Goal: Task Accomplishment & Management: Complete application form

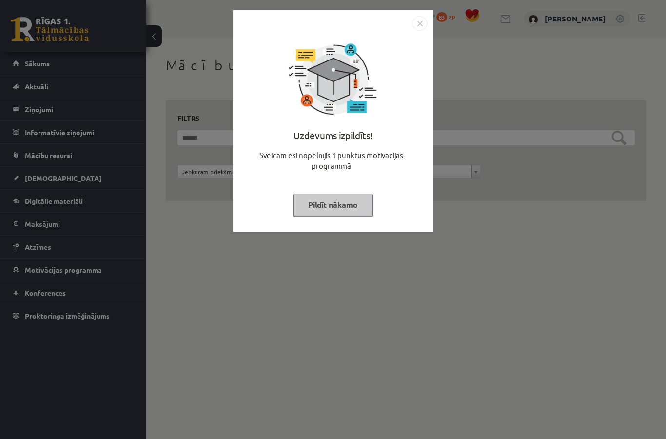
click at [416, 29] on img "Close" at bounding box center [419, 23] width 15 height 15
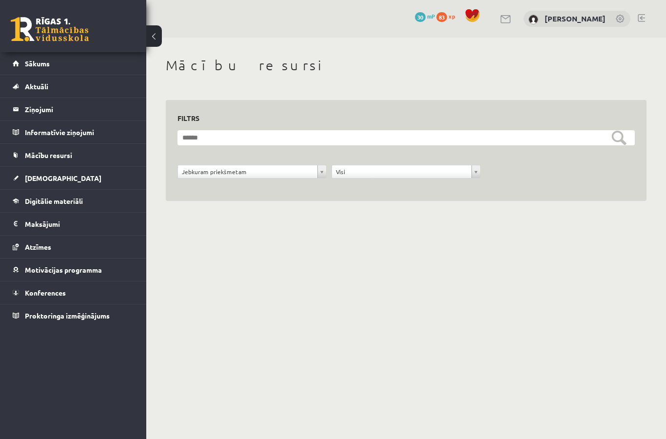
click at [31, 61] on span "Sākums" at bounding box center [37, 63] width 25 height 9
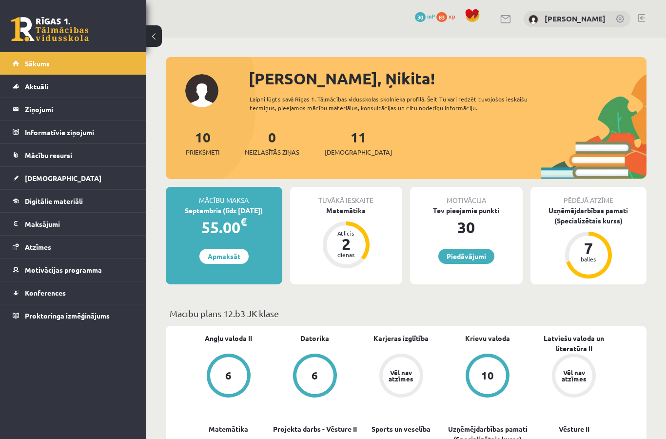
click at [28, 172] on link "[DEMOGRAPHIC_DATA]" at bounding box center [73, 178] width 121 height 22
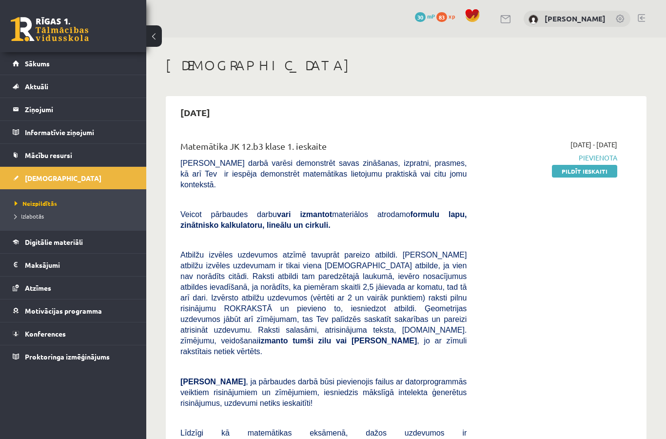
click at [590, 166] on link "Pildīt ieskaiti" at bounding box center [584, 171] width 65 height 13
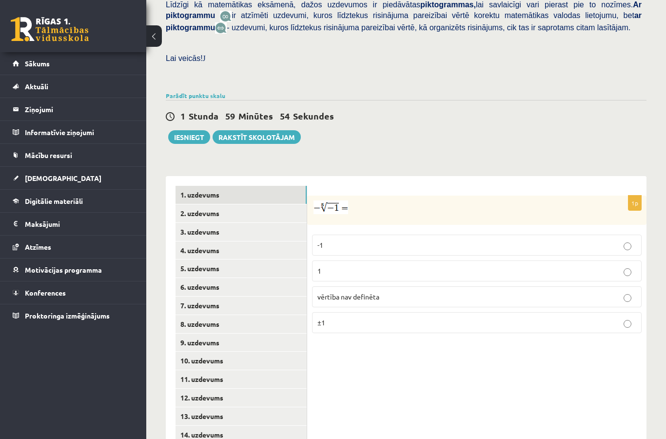
scroll to position [317, 0]
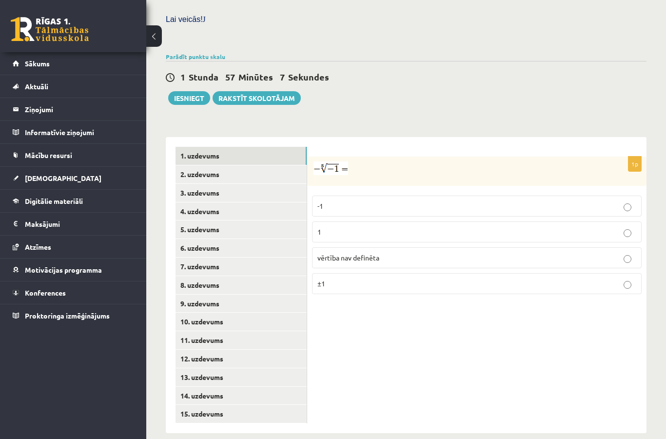
click at [527, 221] on label "1" at bounding box center [477, 231] width 330 height 21
click at [277, 165] on link "2. uzdevums" at bounding box center [241, 174] width 131 height 18
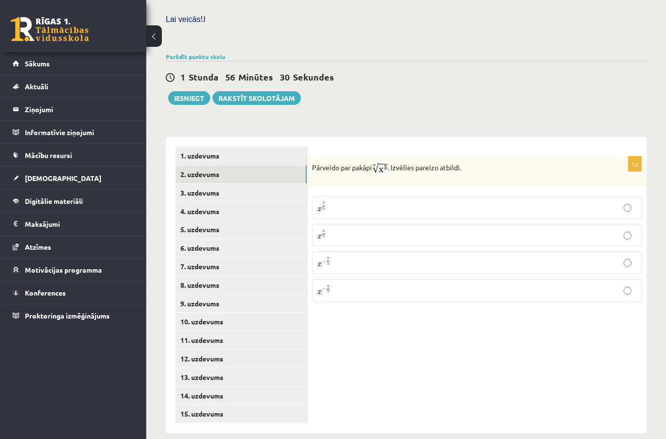
click at [380, 173] on div "Pārveido par pakāpi . Izvēlies pareizo atbildi." at bounding box center [476, 171] width 339 height 30
click at [269, 187] on link "3. uzdevums" at bounding box center [241, 193] width 131 height 18
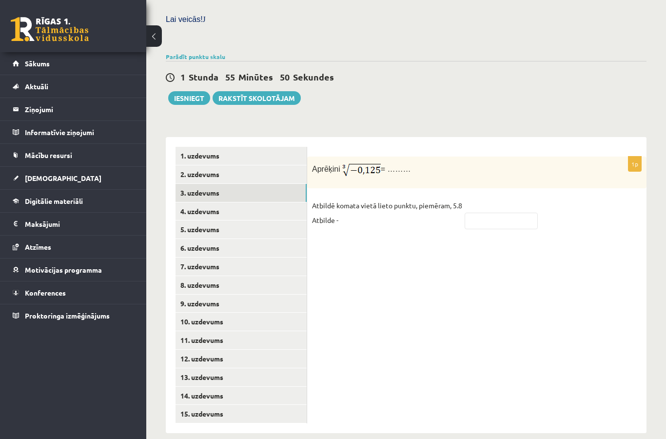
click at [268, 202] on link "4. uzdevums" at bounding box center [241, 211] width 131 height 18
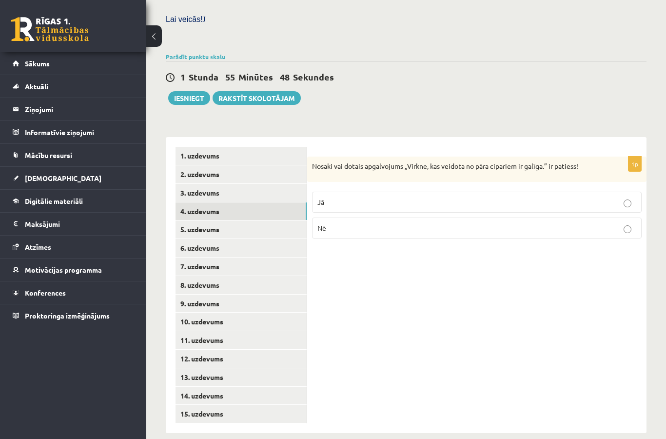
click at [269, 209] on link "4. uzdevums" at bounding box center [241, 211] width 131 height 18
click at [287, 220] on link "5. uzdevums" at bounding box center [241, 229] width 131 height 18
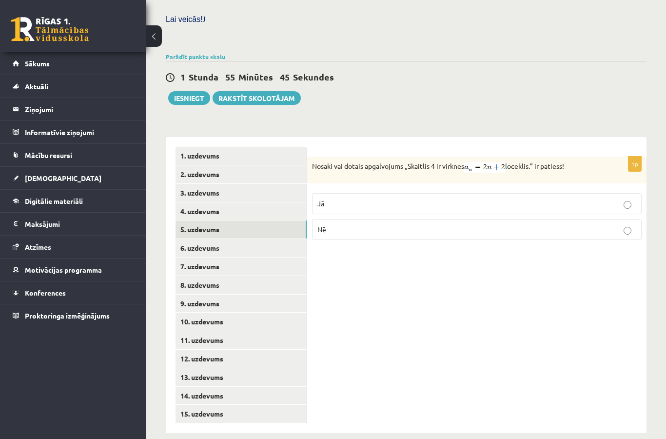
click at [269, 204] on link "4. uzdevums" at bounding box center [241, 211] width 131 height 18
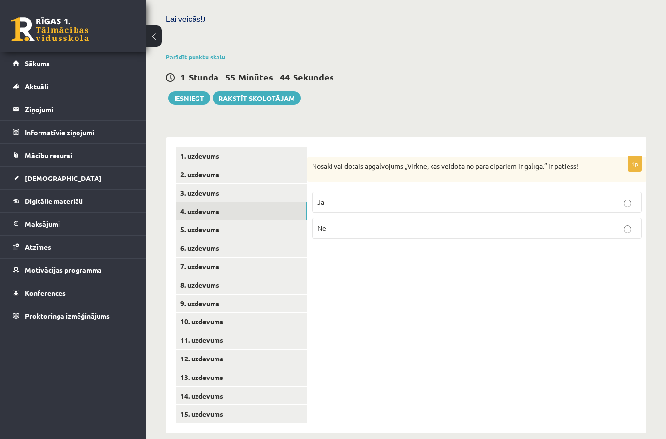
click at [269, 239] on link "6. uzdevums" at bounding box center [241, 248] width 131 height 18
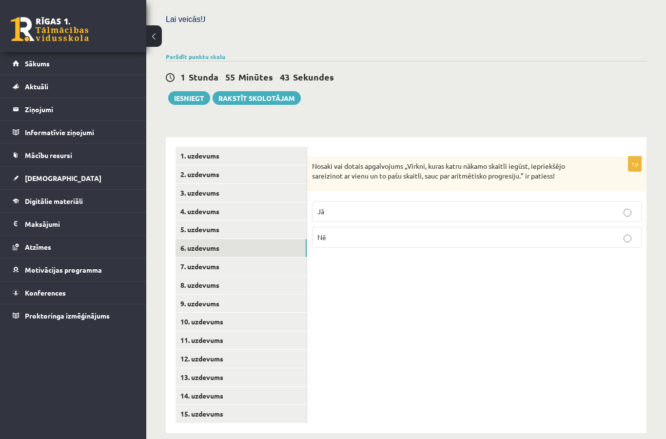
click at [273, 264] on link "7. uzdevums" at bounding box center [241, 266] width 131 height 18
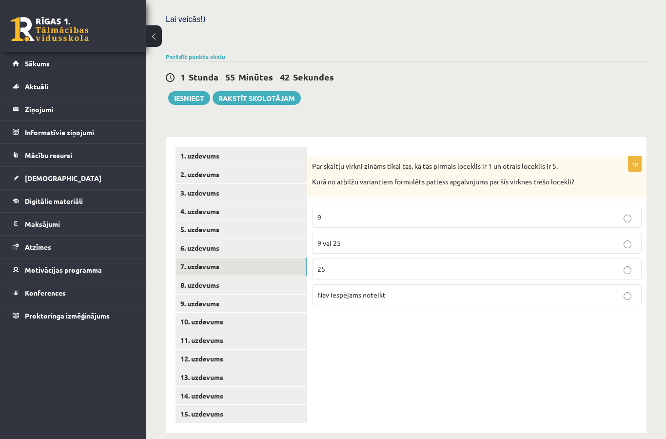
click at [271, 280] on link "8. uzdevums" at bounding box center [241, 285] width 131 height 18
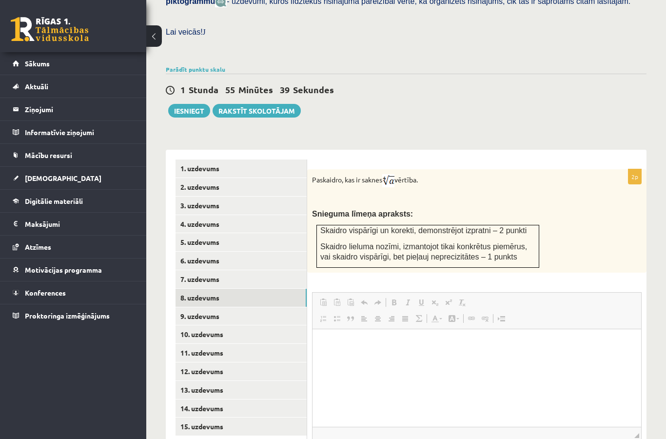
scroll to position [0, 0]
click at [274, 307] on link "9. uzdevums" at bounding box center [241, 316] width 131 height 18
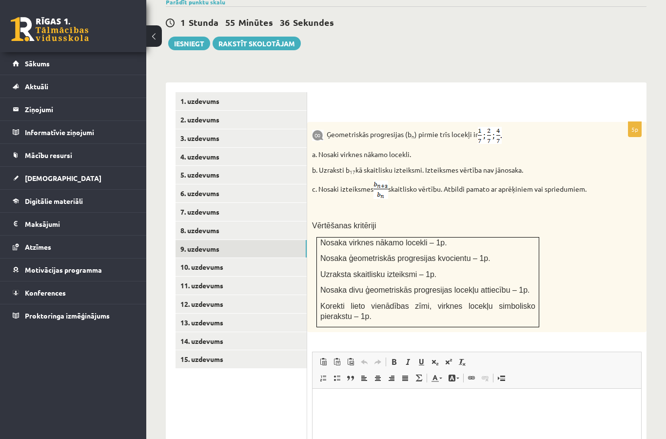
click at [263, 263] on link "10. uzdevums" at bounding box center [241, 267] width 131 height 18
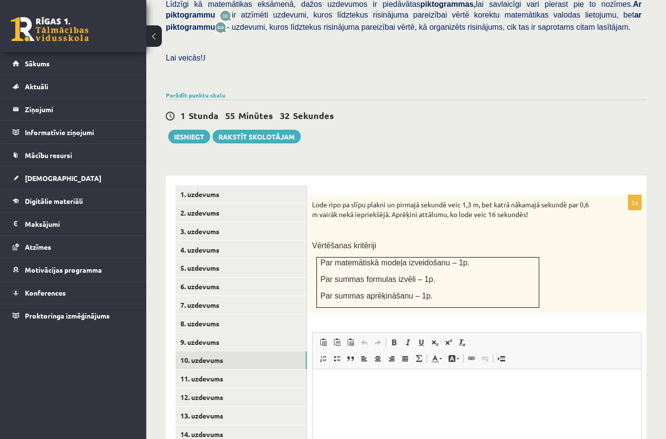
click at [253, 315] on link "8. uzdevums" at bounding box center [241, 323] width 131 height 18
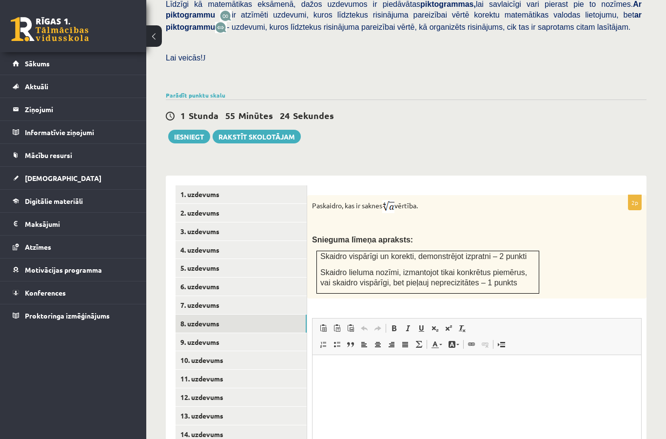
click at [187, 204] on link "2. uzdevums" at bounding box center [241, 213] width 131 height 18
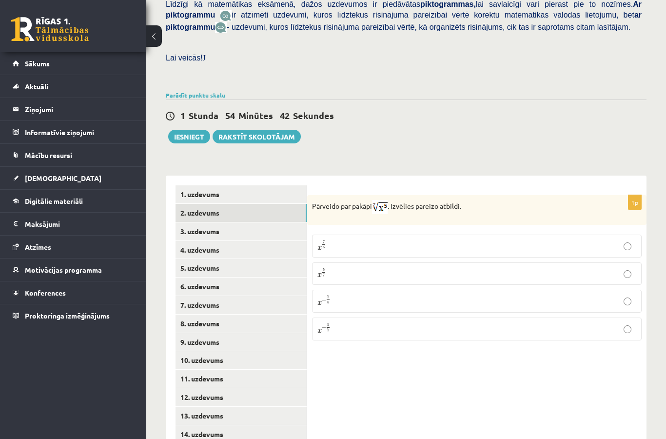
click at [603, 272] on label "x 5 7 x 5 7" at bounding box center [477, 273] width 330 height 23
click at [240, 224] on link "3. uzdevums" at bounding box center [241, 231] width 131 height 18
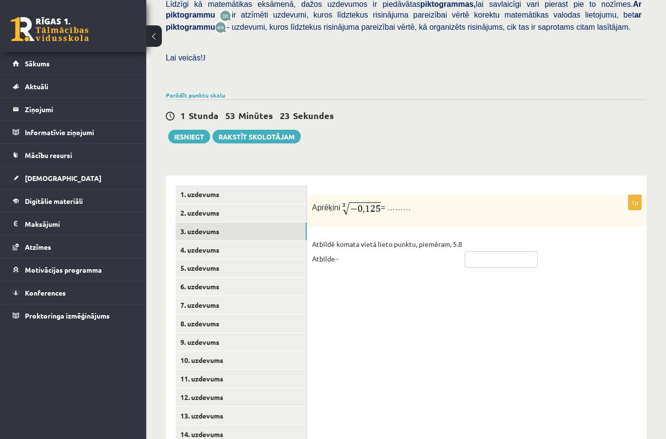
click at [516, 257] on input "text" at bounding box center [501, 259] width 73 height 17
type input "****"
click at [253, 247] on link "4. uzdevums" at bounding box center [241, 250] width 131 height 18
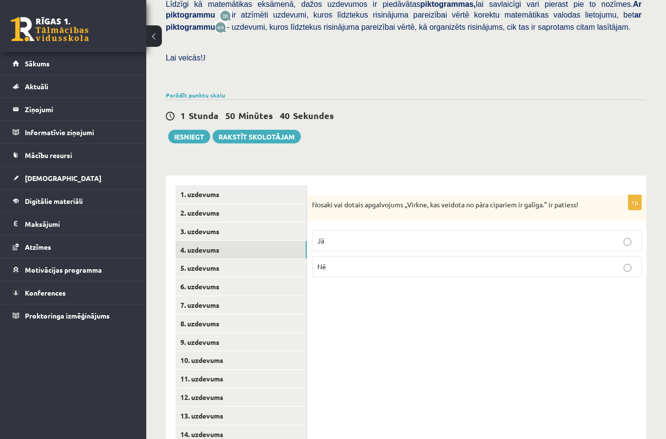
click at [602, 242] on label "Jā" at bounding box center [477, 240] width 330 height 21
click at [621, 264] on label "Nē" at bounding box center [477, 266] width 330 height 21
click at [614, 256] on label "Nē" at bounding box center [477, 266] width 330 height 21
click at [194, 259] on link "5. uzdevums" at bounding box center [241, 268] width 131 height 18
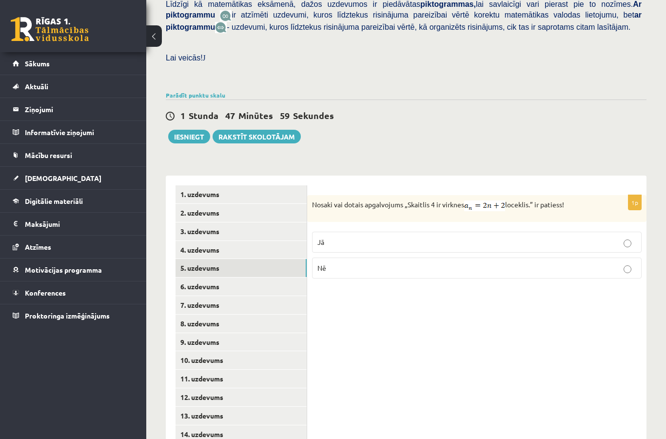
click at [621, 227] on fieldset "Jā Nē" at bounding box center [477, 254] width 330 height 55
click at [256, 277] on link "6. uzdevums" at bounding box center [241, 286] width 131 height 18
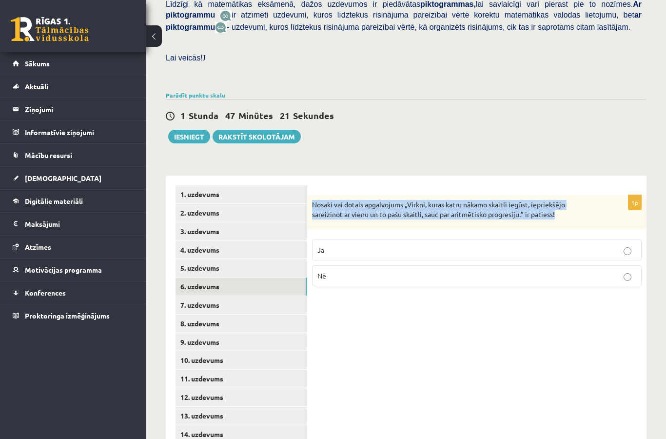
click at [366, 251] on label "Jā" at bounding box center [477, 249] width 330 height 21
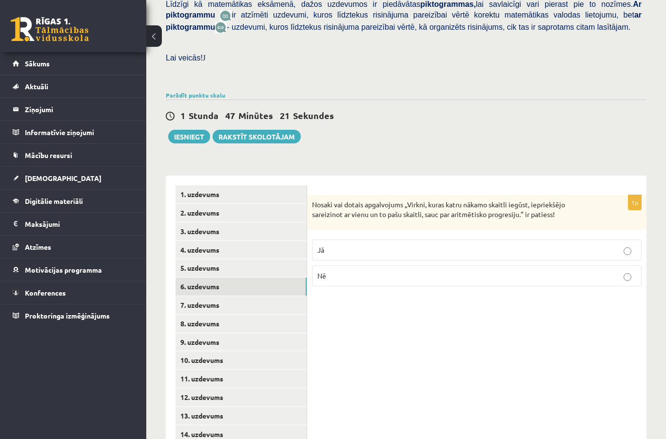
click at [360, 271] on p "Nē" at bounding box center [476, 276] width 319 height 10
click at [191, 296] on link "7. uzdevums" at bounding box center [241, 305] width 131 height 18
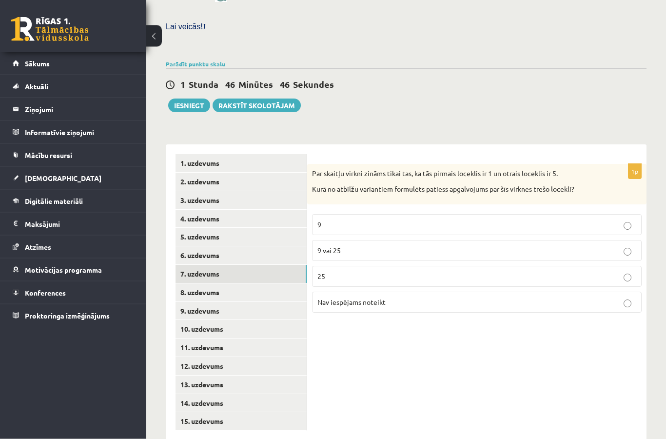
scroll to position [310, 0]
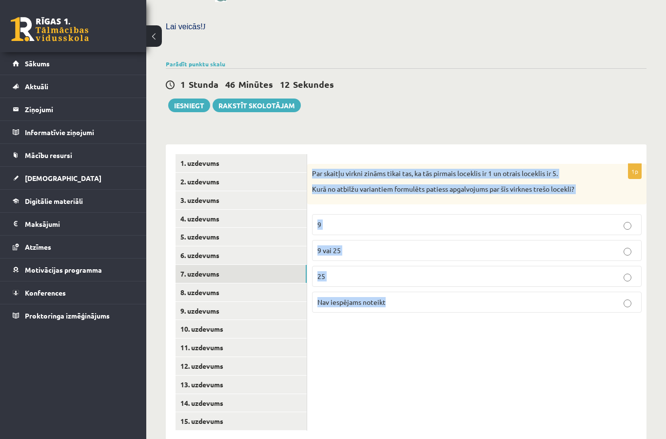
click at [582, 396] on div "1p Par skaitļu virkni zināms tikai tas, ka tās pirmais loceklis ir 1 un otrais …" at bounding box center [476, 292] width 339 height 296
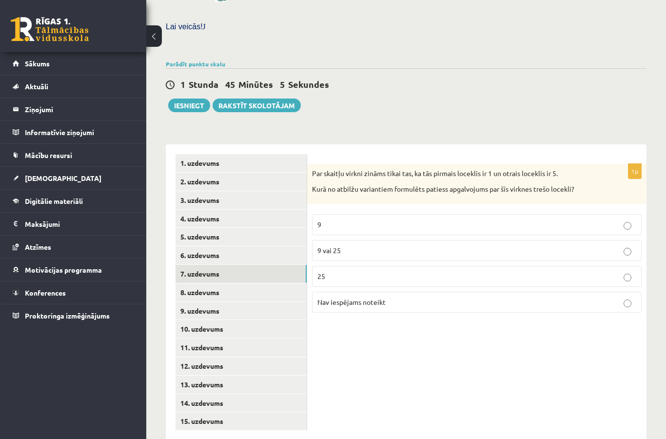
click at [269, 269] on link "7. uzdevums" at bounding box center [241, 274] width 131 height 18
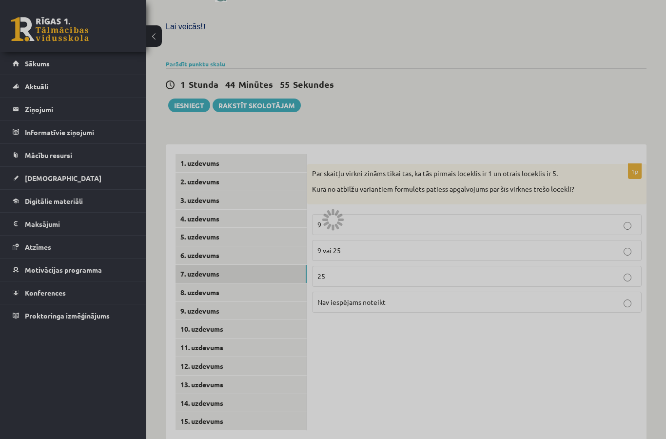
click at [270, 278] on div at bounding box center [333, 219] width 666 height 439
click at [271, 280] on div at bounding box center [333, 219] width 666 height 439
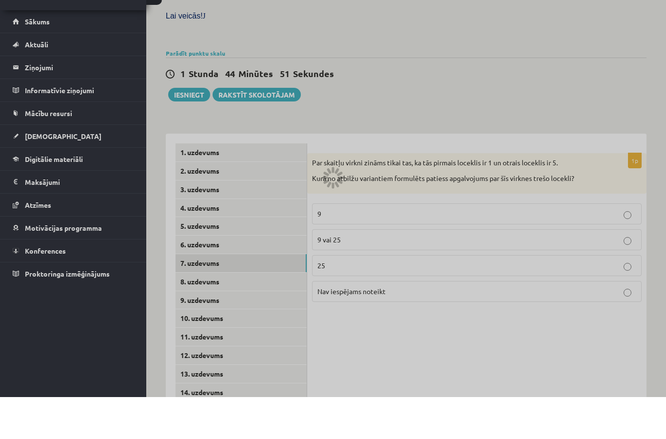
scroll to position [317, 0]
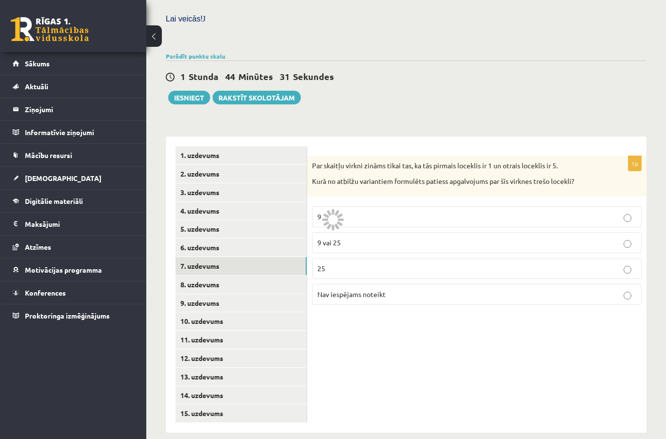
click at [280, 275] on link "8. uzdevums" at bounding box center [241, 284] width 131 height 18
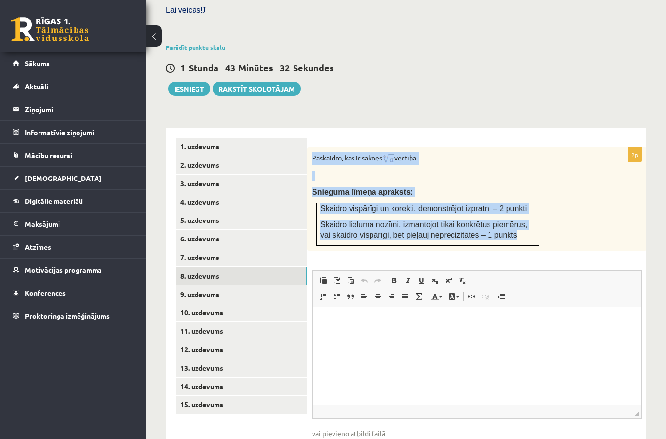
scroll to position [175, 0]
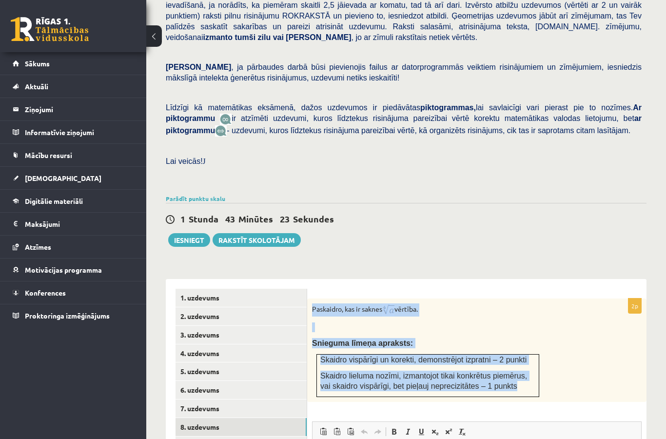
click at [622, 372] on div "Paskaidro, kas ir saknes vērtība. Snieguma līmeņa apraksts: Skaidro vispārīgi u…" at bounding box center [476, 349] width 339 height 103
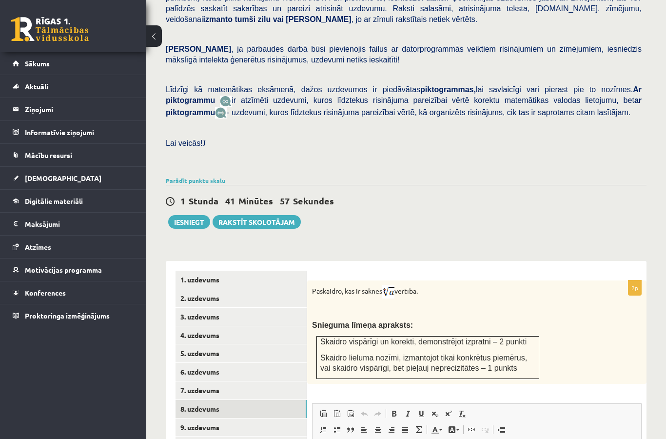
scroll to position [274, 0]
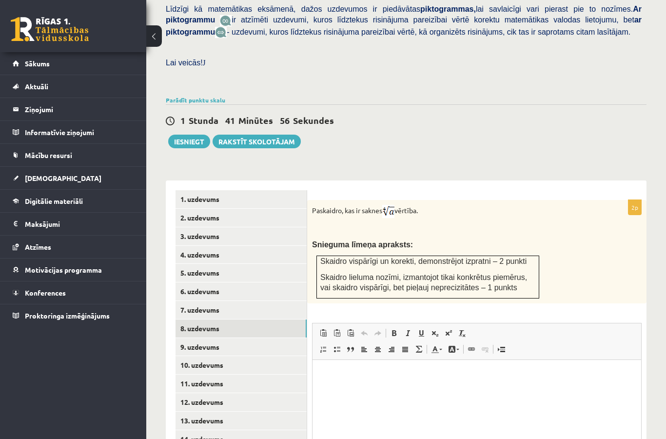
click at [277, 338] on link "9. uzdevums" at bounding box center [241, 347] width 131 height 18
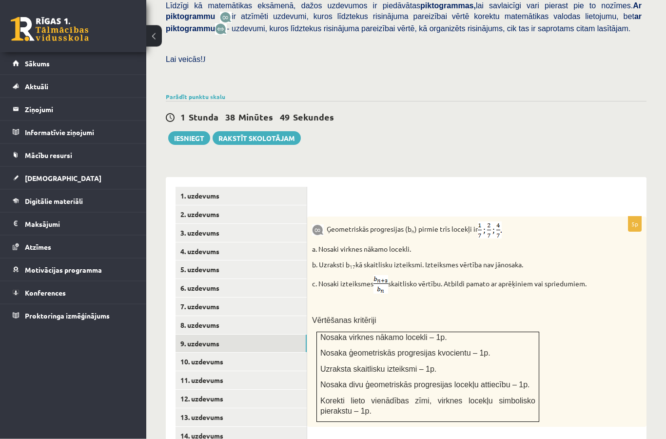
scroll to position [276, 0]
click at [222, 438] on ul "1. uzdevums 2. uzdevums 3. uzdevums 4. uzdevums 5. uzdevums 6. uzdevums 7. uzde…" at bounding box center [242, 419] width 132 height 462
click at [196, 353] on link "10. uzdevums" at bounding box center [241, 362] width 131 height 18
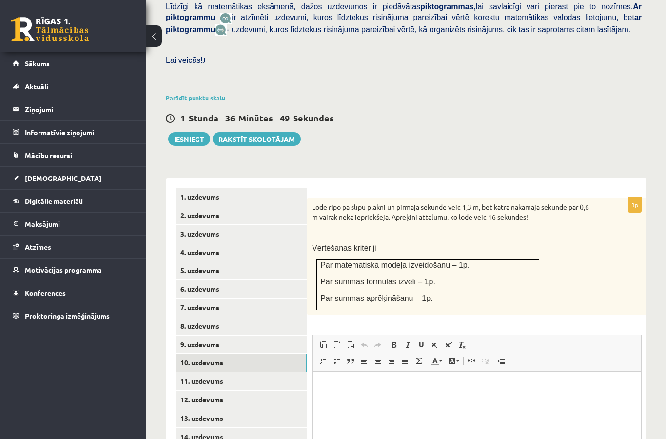
scroll to position [0, 0]
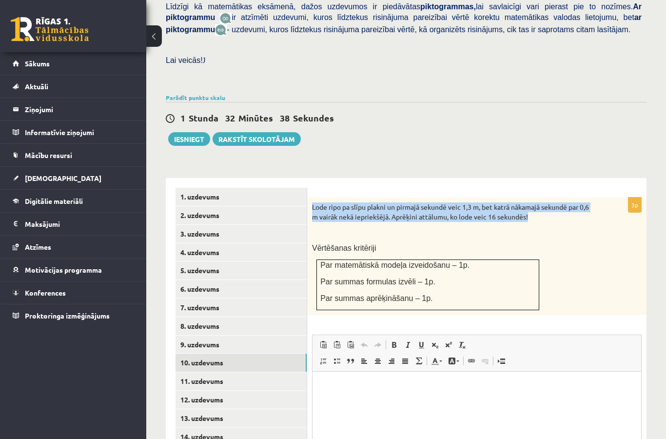
click at [189, 372] on link "11. uzdevums" at bounding box center [241, 381] width 131 height 18
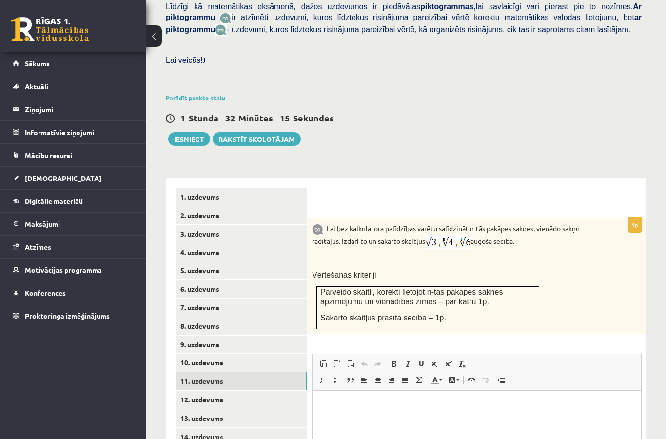
click at [553, 285] on div "Lai bez kalkulatora palīdzības varētu salīdzināt n-tās pakāpes saknes, vienādo …" at bounding box center [476, 275] width 339 height 116
click at [271, 391] on link "12. uzdevums" at bounding box center [241, 400] width 131 height 18
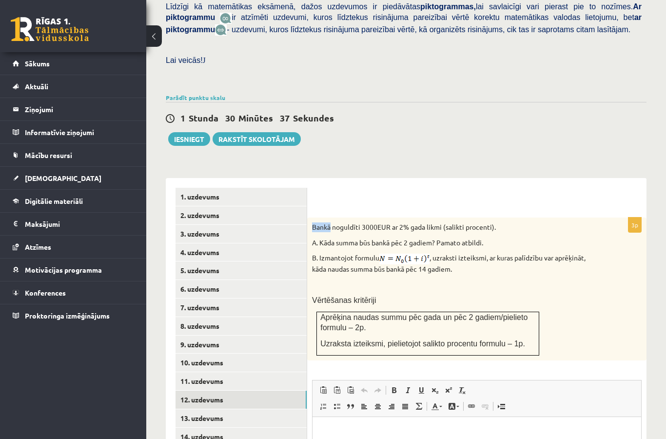
click at [451, 178] on div "3p Bankā noguldīti 3000EUR ar 2% gada likmi (salikti procenti). A. Kāda summa b…" at bounding box center [476, 385] width 339 height 414
click at [255, 409] on link "13. uzdevums" at bounding box center [241, 418] width 131 height 18
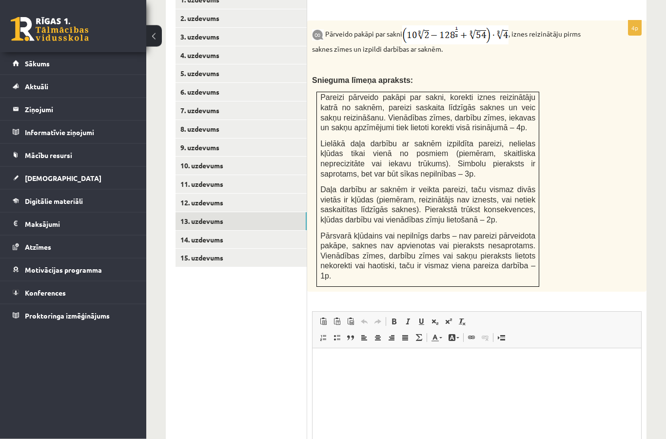
scroll to position [473, 0]
click at [270, 231] on link "14. uzdevums" at bounding box center [241, 240] width 131 height 18
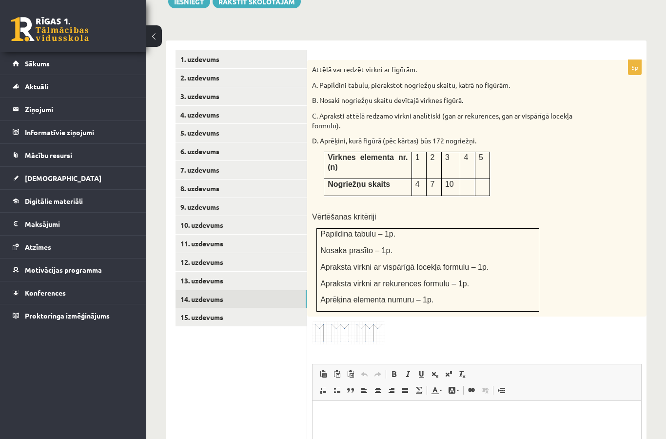
scroll to position [0, 0]
click at [359, 330] on img at bounding box center [348, 332] width 73 height 23
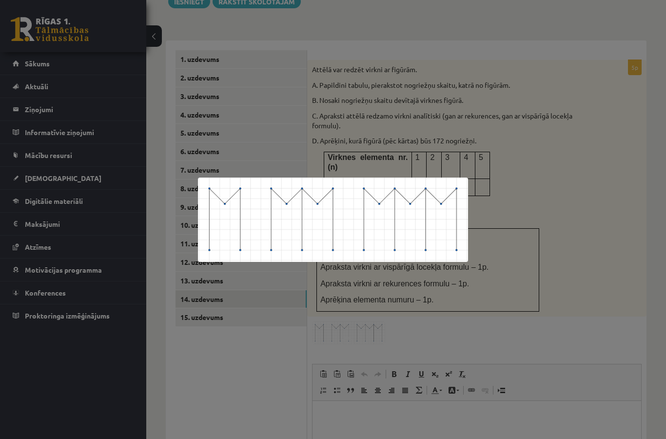
click at [544, 208] on div at bounding box center [333, 219] width 666 height 439
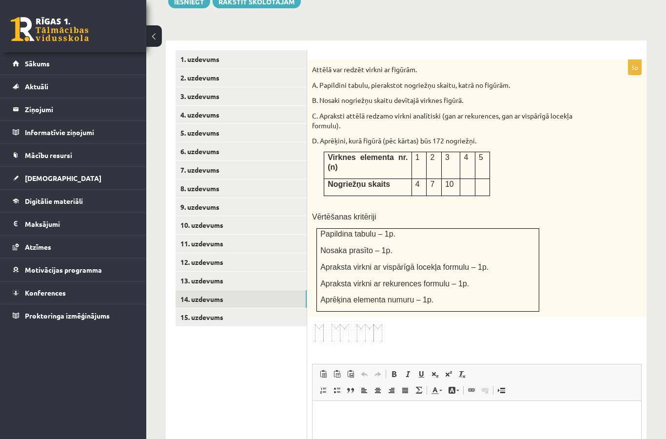
click at [202, 308] on link "15. uzdevums" at bounding box center [241, 317] width 131 height 18
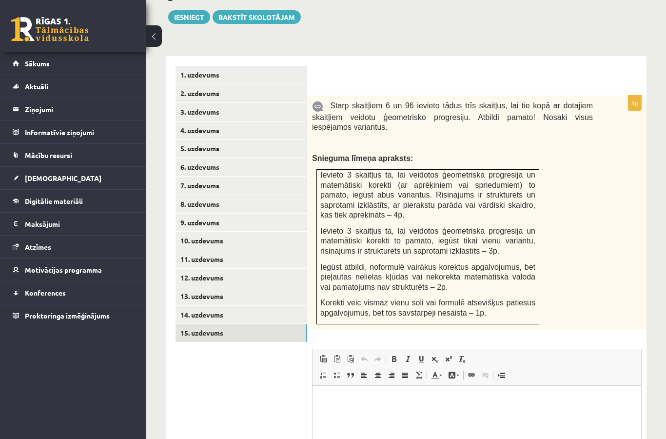
click at [247, 234] on link "10. uzdevums" at bounding box center [241, 241] width 131 height 18
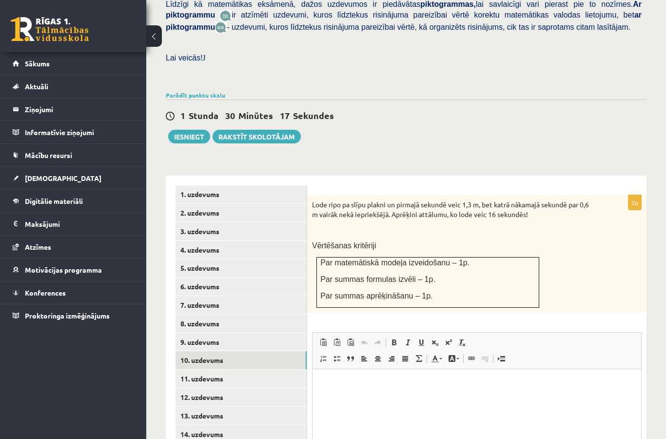
click at [249, 333] on link "9. uzdevums" at bounding box center [241, 342] width 131 height 18
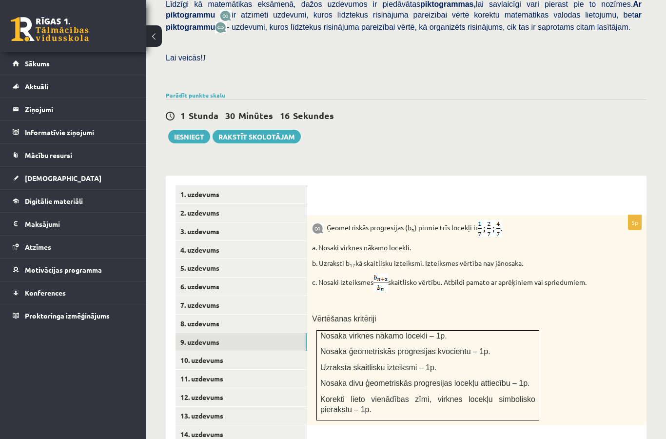
click at [193, 319] on link "8. uzdevums" at bounding box center [241, 323] width 131 height 18
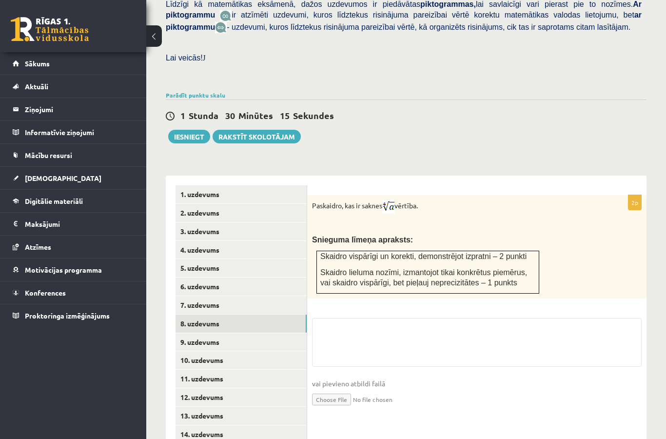
click at [186, 370] on link "11. uzdevums" at bounding box center [241, 379] width 131 height 18
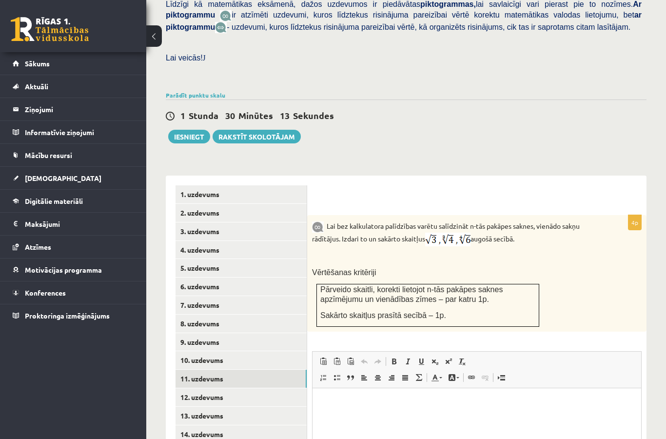
click at [277, 388] on link "12. uzdevums" at bounding box center [241, 397] width 131 height 18
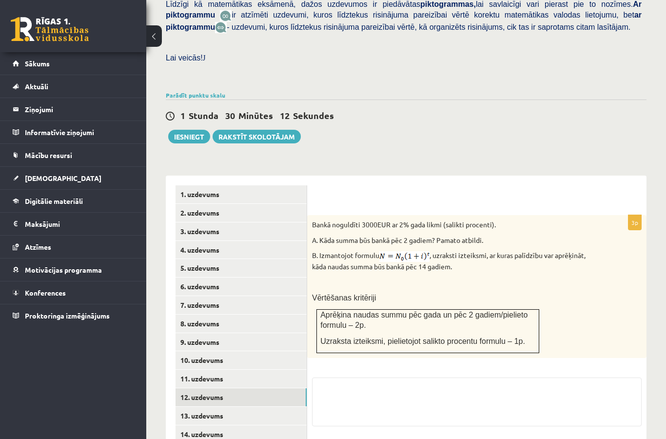
click at [273, 407] on link "13. uzdevums" at bounding box center [241, 416] width 131 height 18
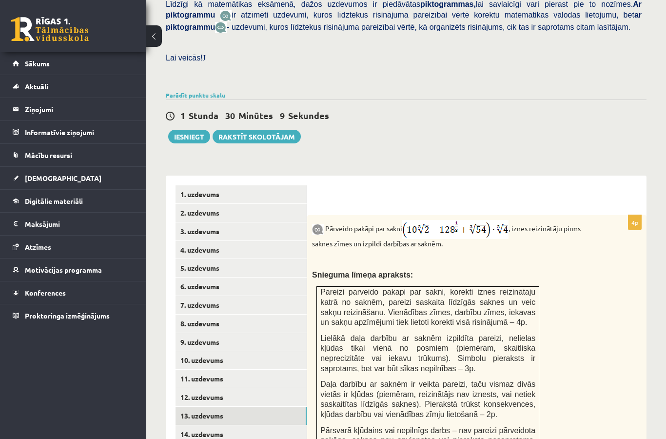
click at [266, 425] on link "14. uzdevums" at bounding box center [241, 434] width 131 height 18
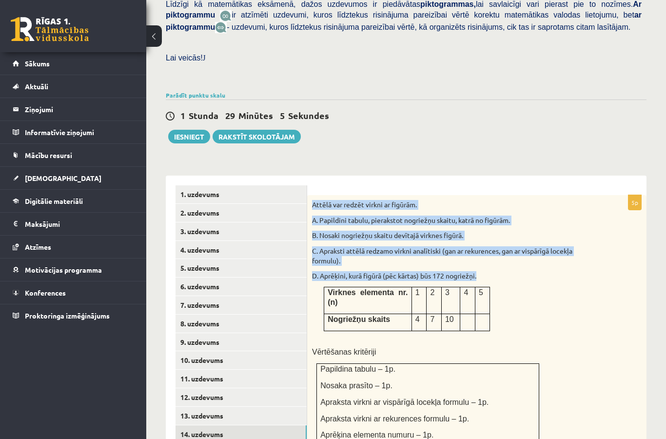
click at [386, 304] on td "Virknes elementa nr.(n)" at bounding box center [368, 300] width 88 height 27
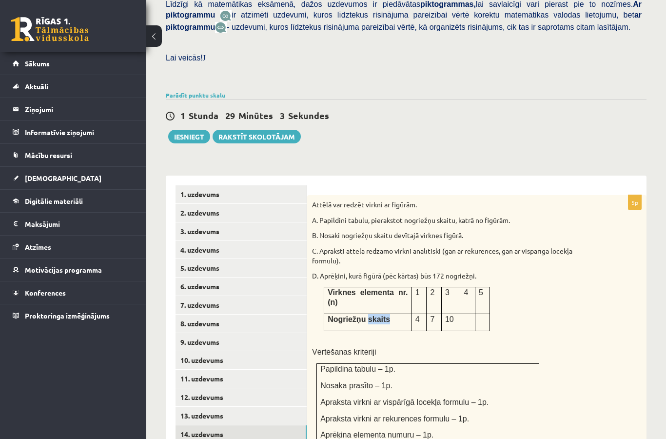
click at [583, 347] on p "Vērtēšanas kritēriji" at bounding box center [452, 352] width 281 height 10
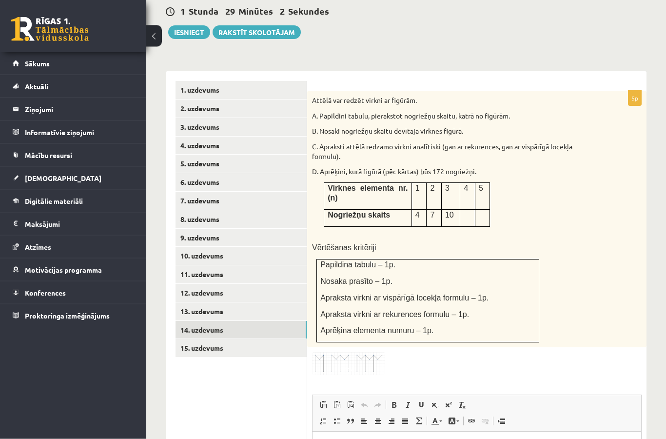
scroll to position [383, 0]
click at [371, 352] on img at bounding box center [348, 363] width 73 height 23
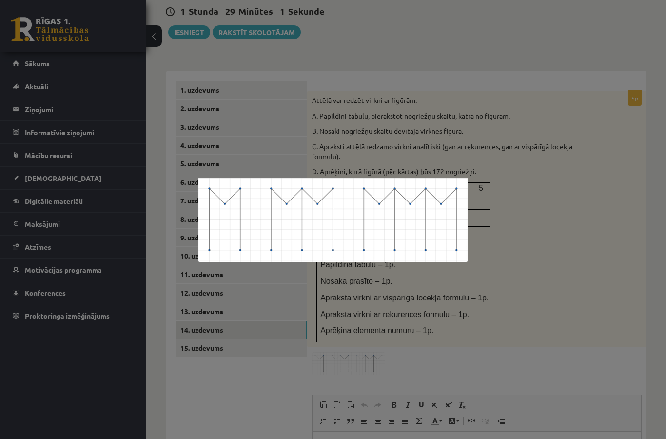
click at [609, 298] on div at bounding box center [333, 219] width 666 height 439
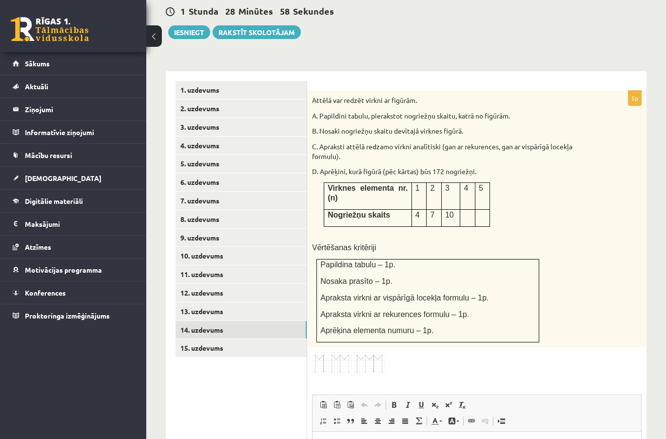
click at [279, 339] on link "15. uzdevums" at bounding box center [241, 348] width 131 height 18
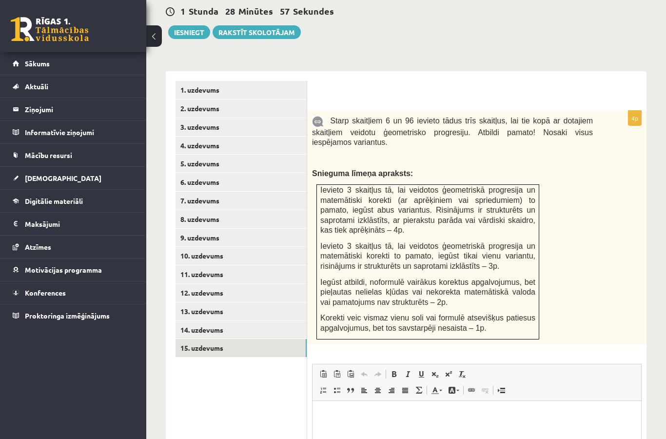
scroll to position [0, 0]
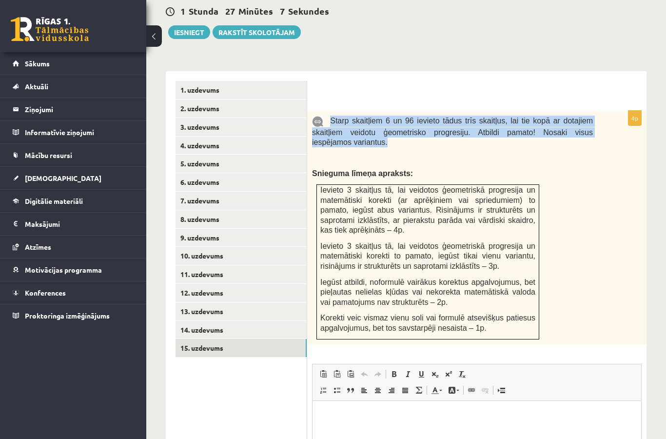
click at [187, 210] on link "8. uzdevums" at bounding box center [241, 219] width 131 height 18
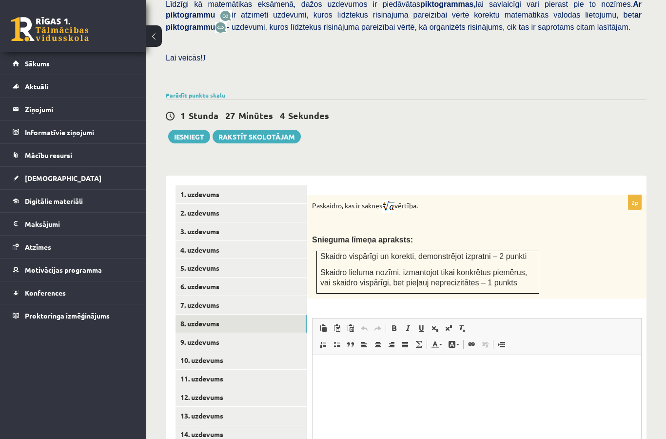
click at [193, 353] on link "10. uzdevums" at bounding box center [241, 360] width 131 height 18
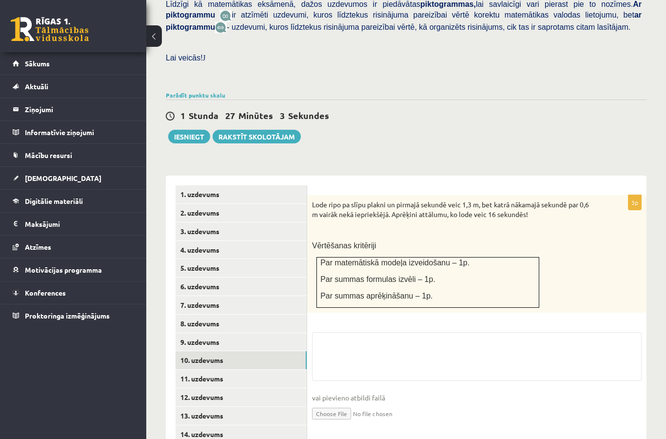
click at [190, 333] on link "9. uzdevums" at bounding box center [241, 342] width 131 height 18
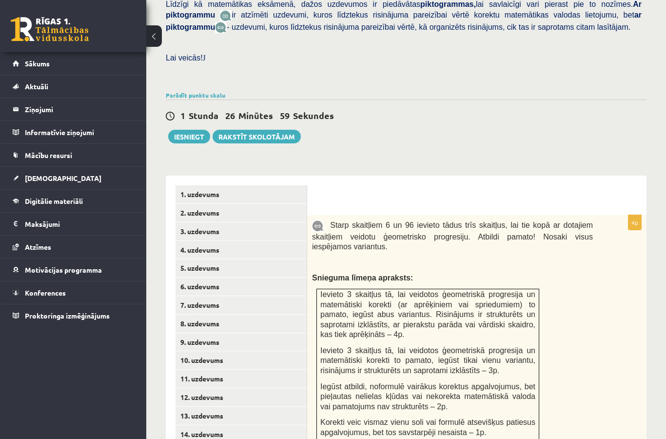
click at [182, 370] on link "11. uzdevums" at bounding box center [241, 379] width 131 height 18
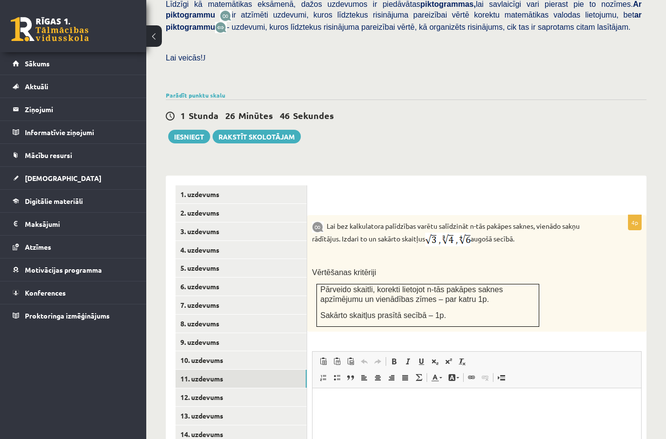
scroll to position [262, 0]
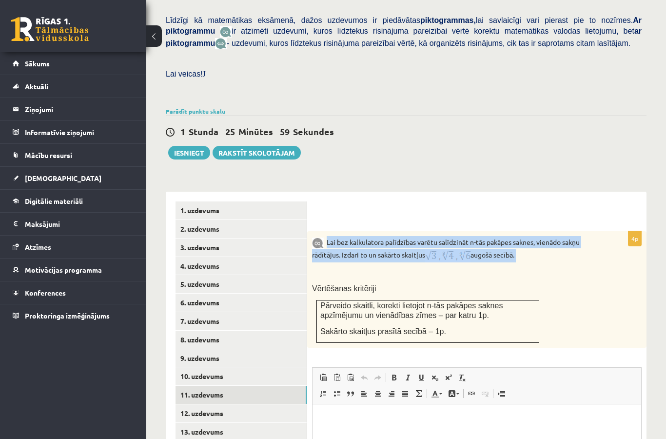
click at [597, 301] on div "Lai bez kalkulatora palīdzības varētu salīdzināt n-tās pakāpes saknes, vienādo …" at bounding box center [476, 289] width 339 height 116
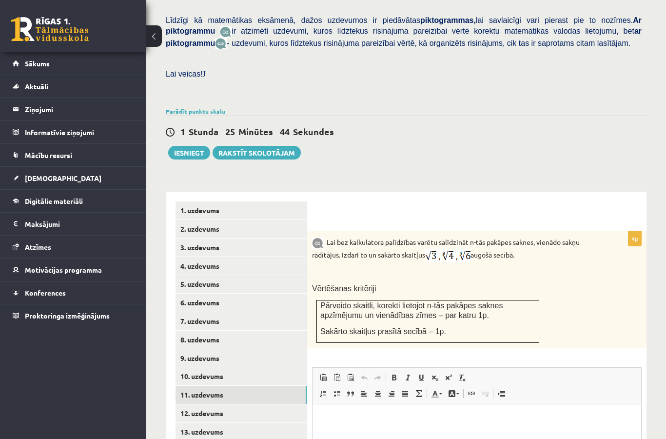
click at [447, 253] on img at bounding box center [447, 256] width 45 height 14
click at [453, 249] on img at bounding box center [447, 256] width 45 height 14
click at [447, 249] on img at bounding box center [447, 256] width 45 height 14
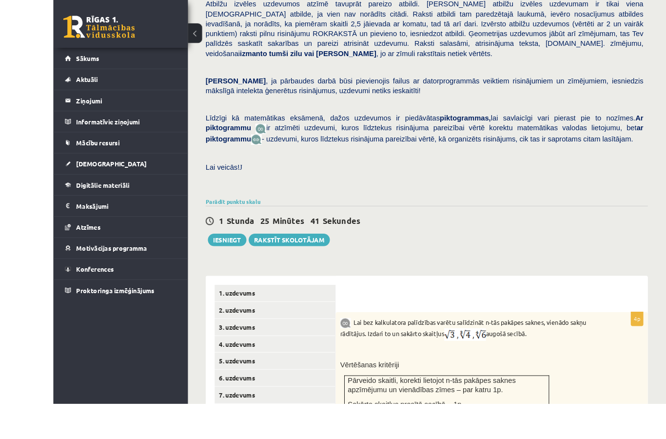
scroll to position [236, 0]
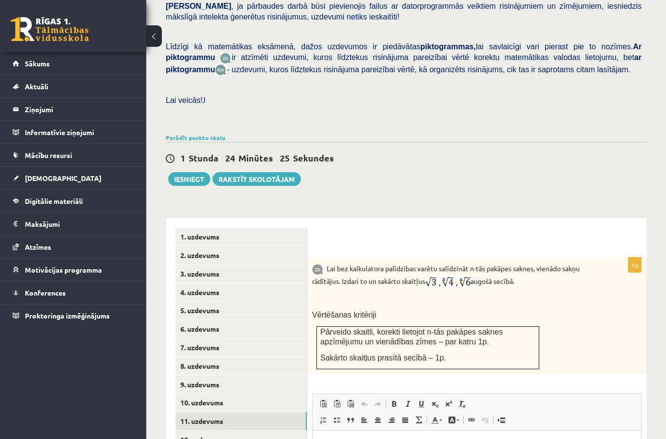
click at [190, 430] on link "12. uzdevums" at bounding box center [241, 439] width 131 height 18
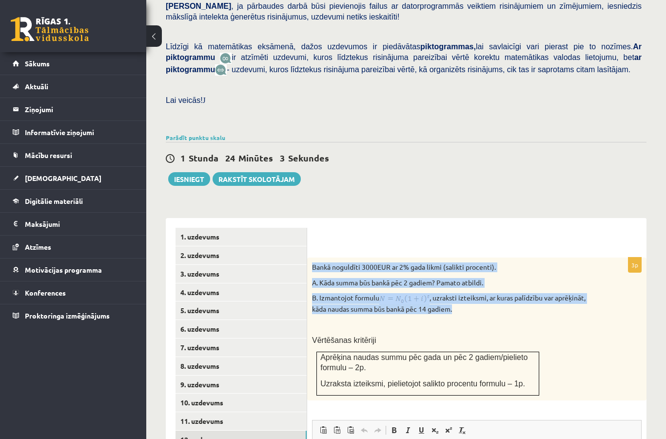
scroll to position [275, 0]
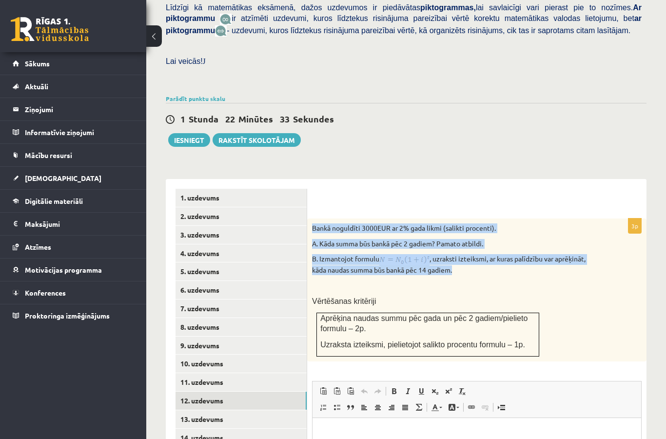
click at [538, 280] on p at bounding box center [452, 285] width 281 height 10
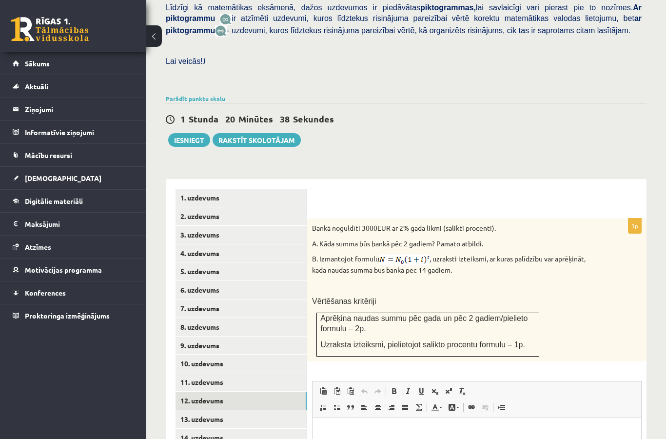
click at [256, 410] on link "13. uzdevums" at bounding box center [241, 419] width 131 height 18
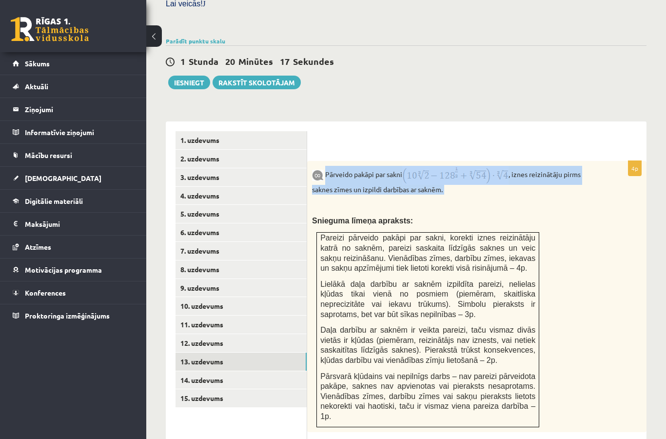
scroll to position [0, 0]
click at [590, 258] on div "Pārveido pakāpi par sakni , iznes reizinātāju pirms saknes zīmes un izpildi dar…" at bounding box center [476, 296] width 339 height 271
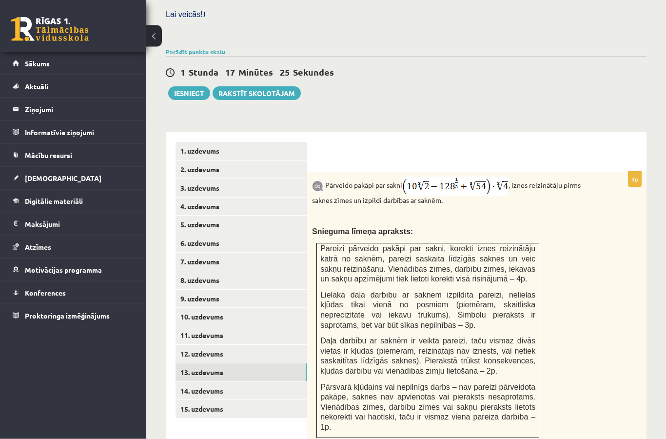
scroll to position [318, 0]
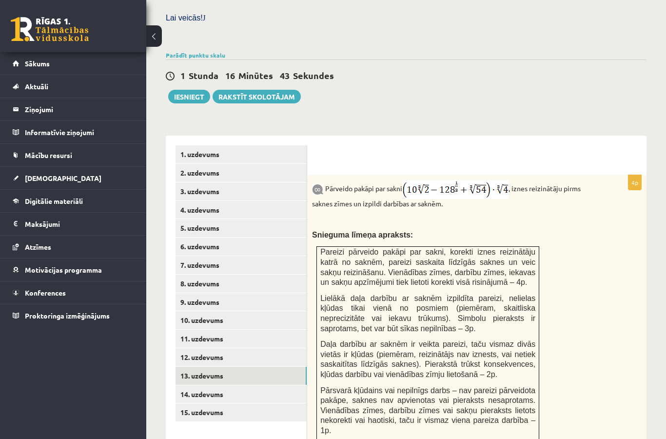
click at [199, 385] on link "14. uzdevums" at bounding box center [241, 394] width 131 height 18
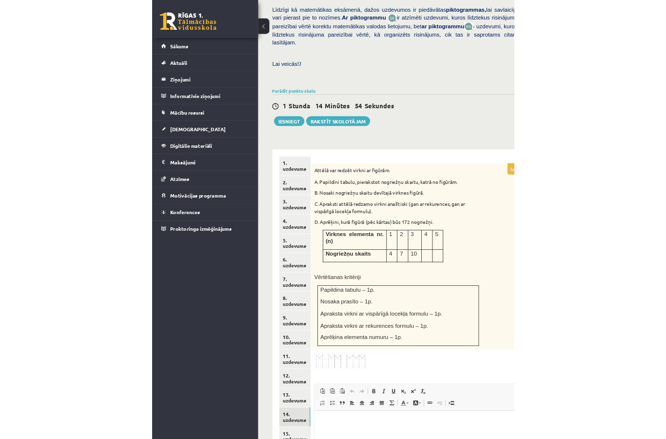
scroll to position [308, 0]
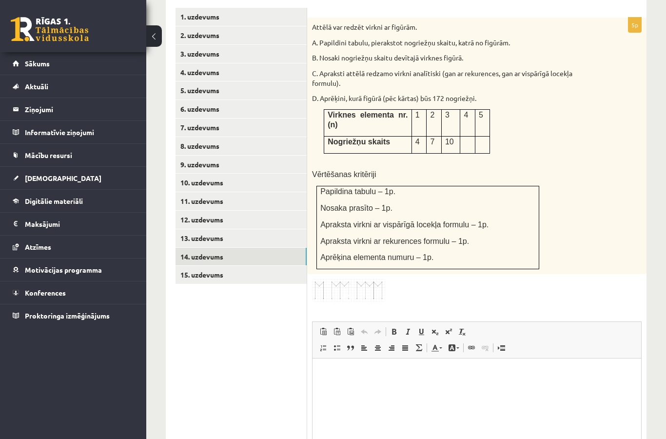
click at [260, 137] on link "8. uzdevums" at bounding box center [241, 146] width 131 height 18
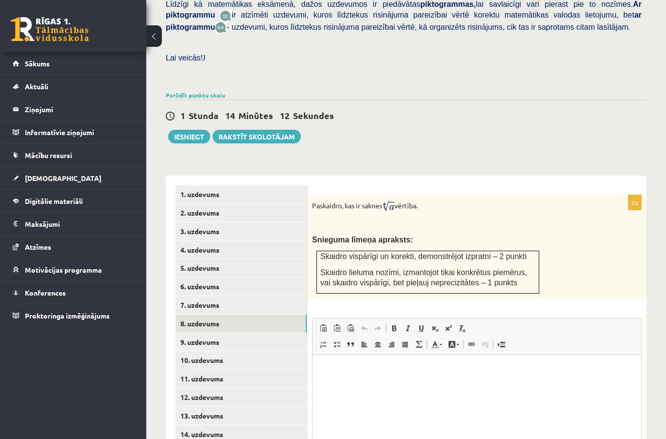
scroll to position [0, 0]
click at [259, 333] on link "9. uzdevums" at bounding box center [241, 342] width 131 height 18
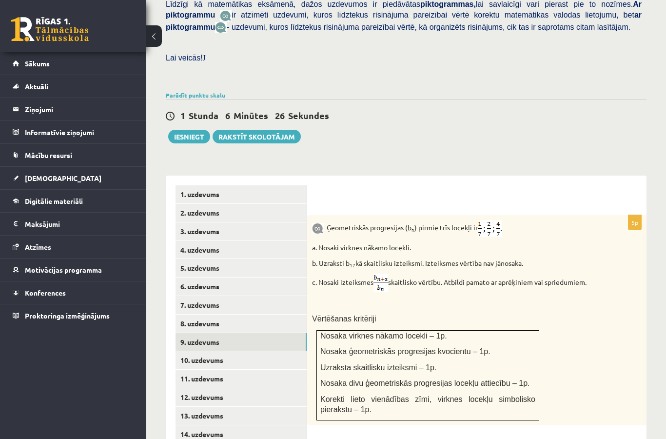
click at [268, 351] on link "10. uzdevums" at bounding box center [241, 360] width 131 height 18
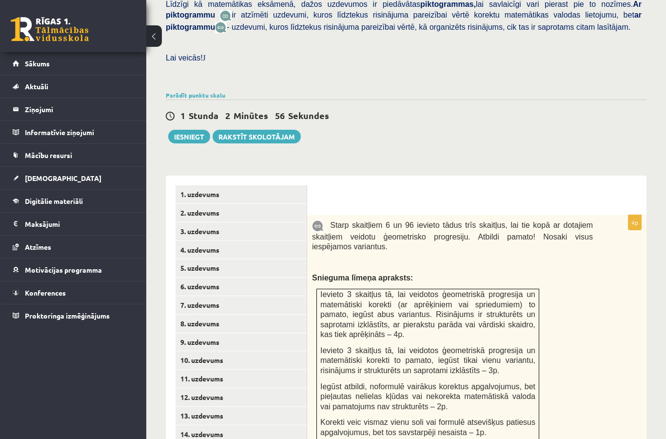
click at [252, 370] on link "11. uzdevums" at bounding box center [241, 379] width 131 height 18
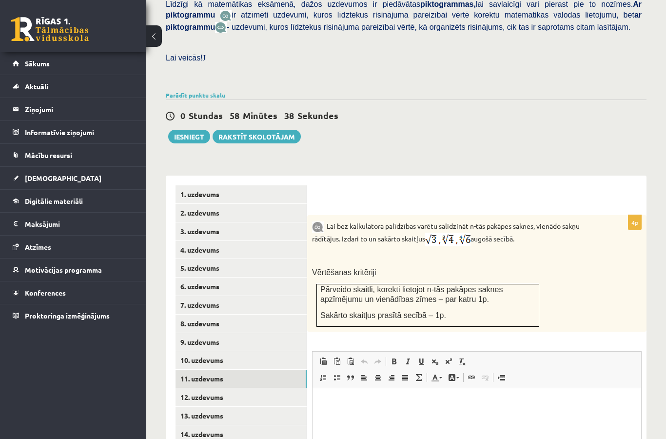
click at [262, 388] on link "12. uzdevums" at bounding box center [241, 397] width 131 height 18
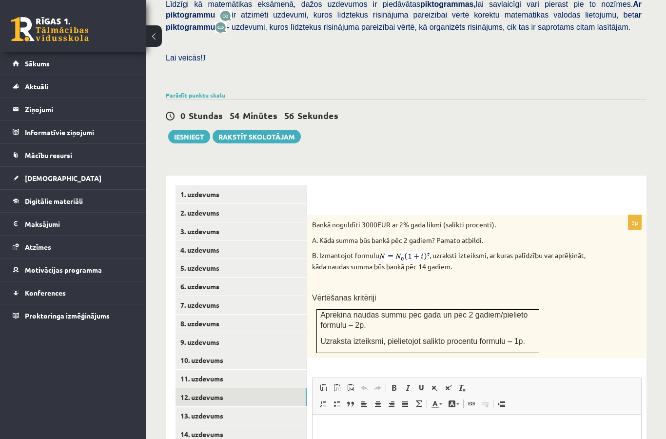
click at [235, 392] on link "12. uzdevums" at bounding box center [241, 397] width 131 height 18
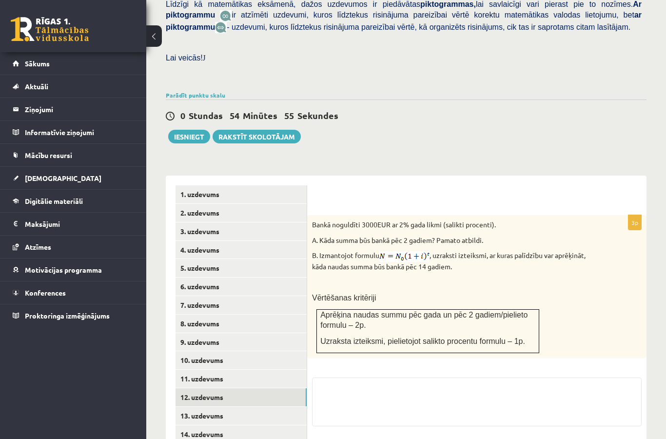
click at [250, 407] on link "13. uzdevums" at bounding box center [241, 416] width 131 height 18
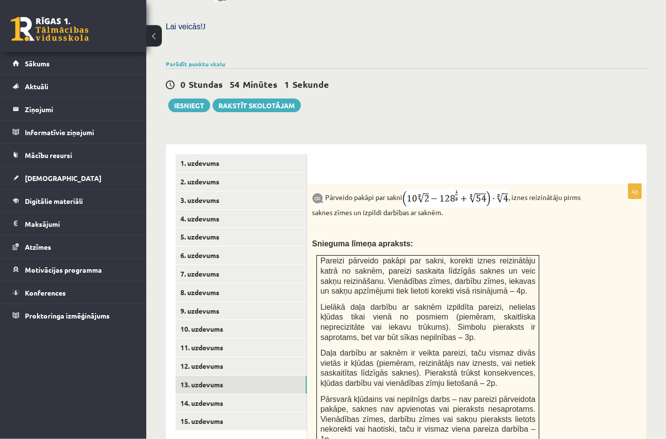
scroll to position [310, 0]
click at [245, 412] on link "15. uzdevums" at bounding box center [241, 421] width 131 height 18
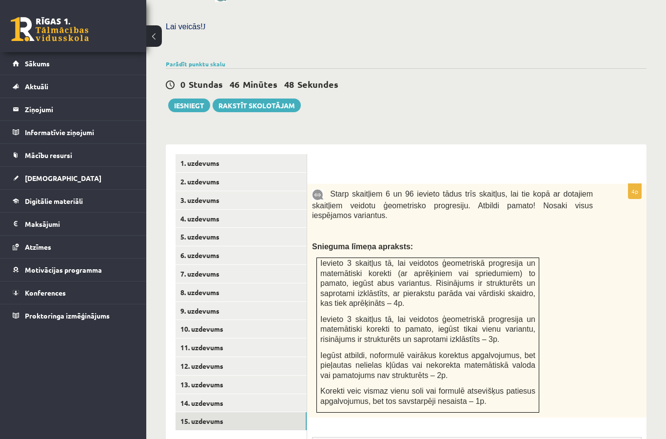
scroll to position [0, 0]
click at [237, 394] on link "14. uzdevums" at bounding box center [241, 403] width 131 height 18
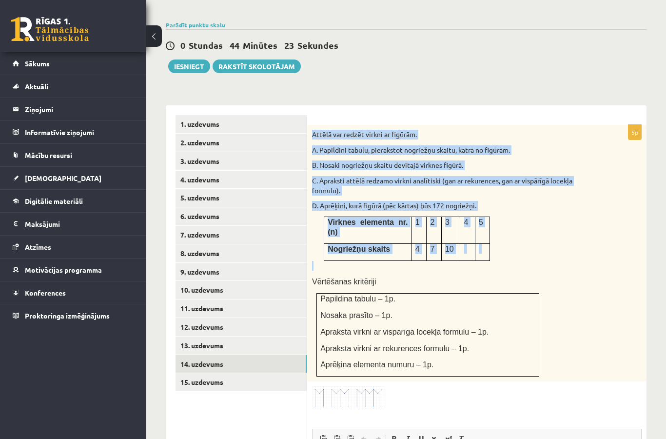
click at [596, 268] on div "Attēlā var redzēt virkni ar figūrām. A. Papildini tabulu, pierakstot nogriežņu …" at bounding box center [476, 253] width 339 height 256
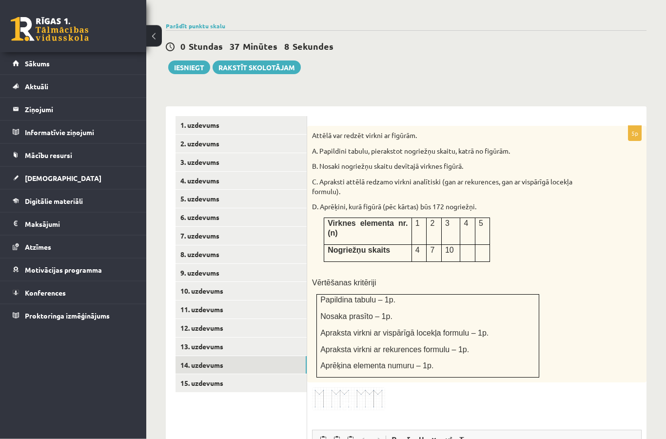
scroll to position [348, 0]
click at [263, 374] on link "15. uzdevums" at bounding box center [241, 383] width 131 height 18
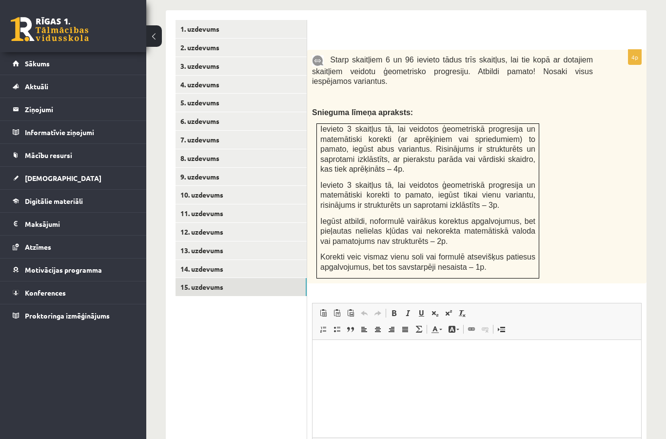
scroll to position [461, 0]
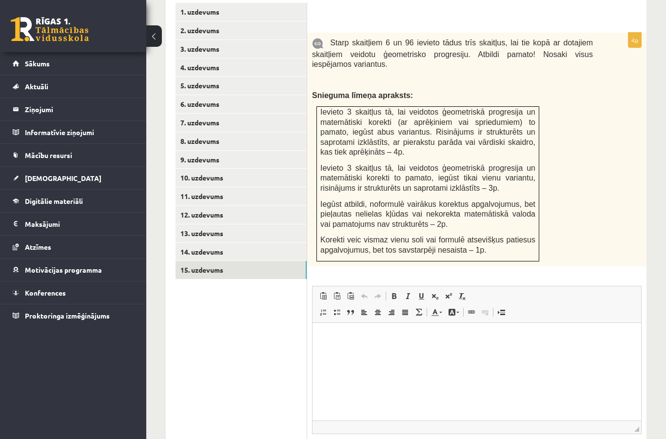
click at [263, 243] on link "14. uzdevums" at bounding box center [241, 252] width 131 height 18
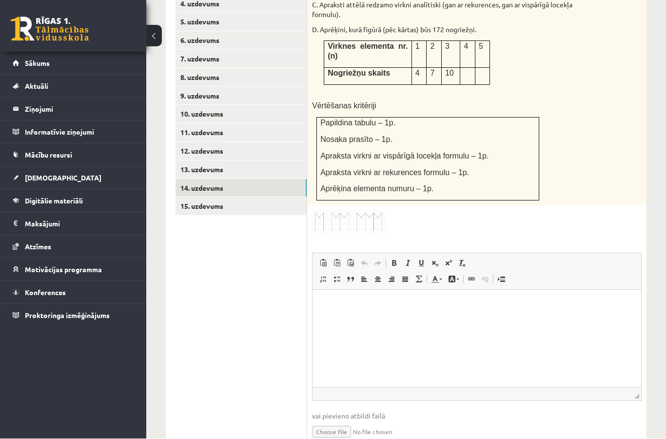
scroll to position [524, 0]
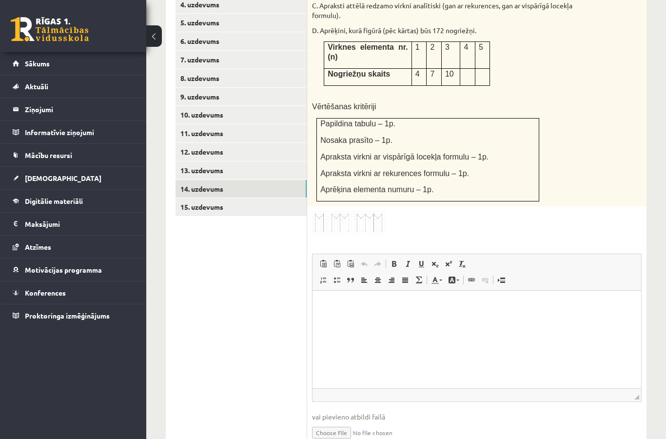
click at [350, 424] on input "file" at bounding box center [477, 432] width 330 height 20
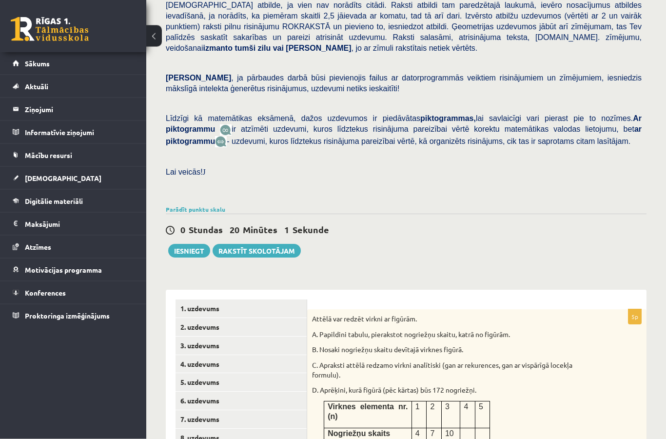
scroll to position [164, 0]
click at [196, 244] on button "Iesniegt" at bounding box center [189, 251] width 42 height 14
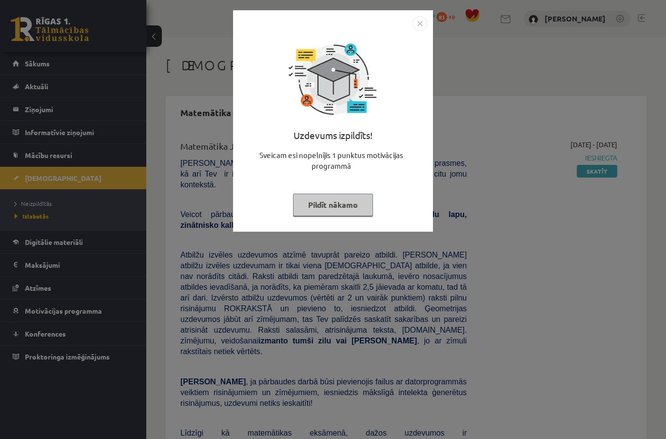
click at [415, 25] on img "Close" at bounding box center [419, 23] width 15 height 15
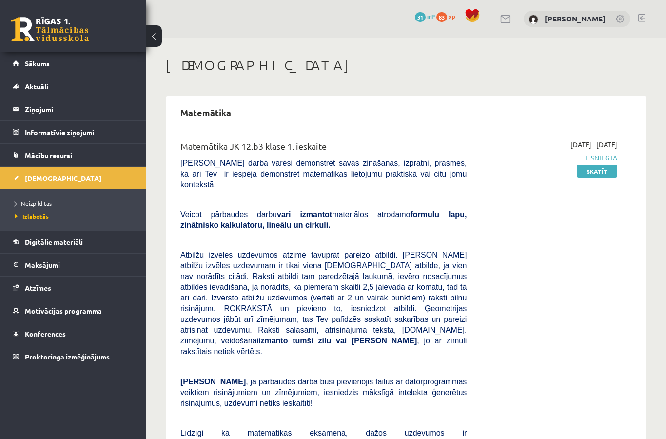
click at [84, 109] on legend "Ziņojumi 0" at bounding box center [79, 109] width 109 height 22
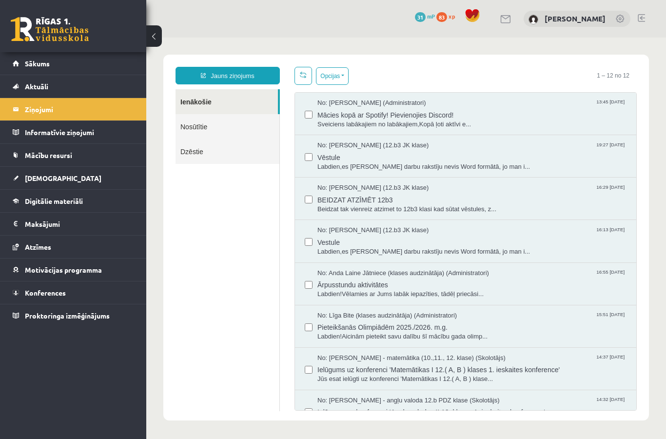
click at [254, 76] on link "Jauns ziņojums" at bounding box center [228, 76] width 104 height 18
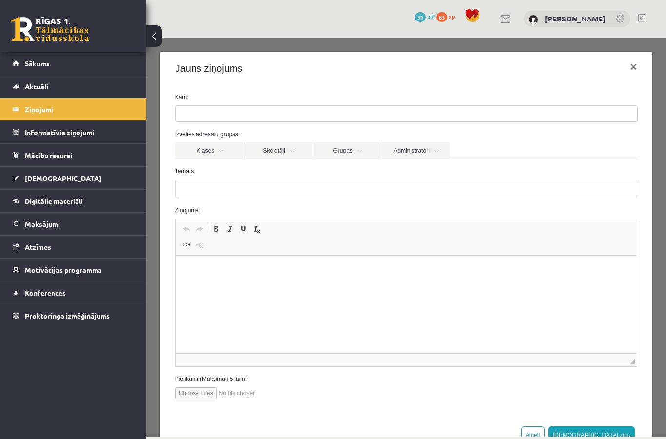
click at [287, 151] on link "Skolotāji" at bounding box center [278, 150] width 68 height 17
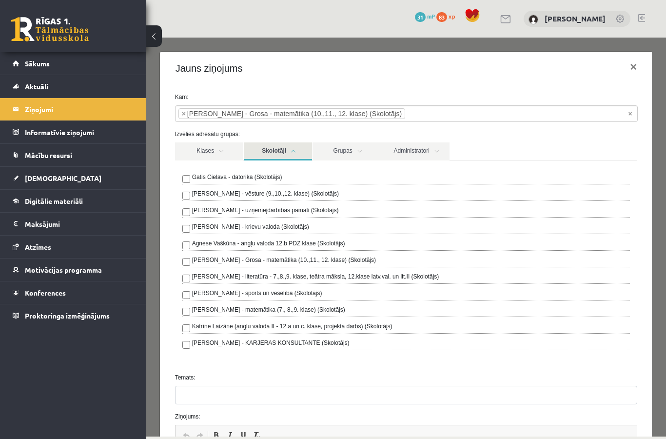
click at [298, 155] on link "Skolotāji" at bounding box center [278, 151] width 68 height 18
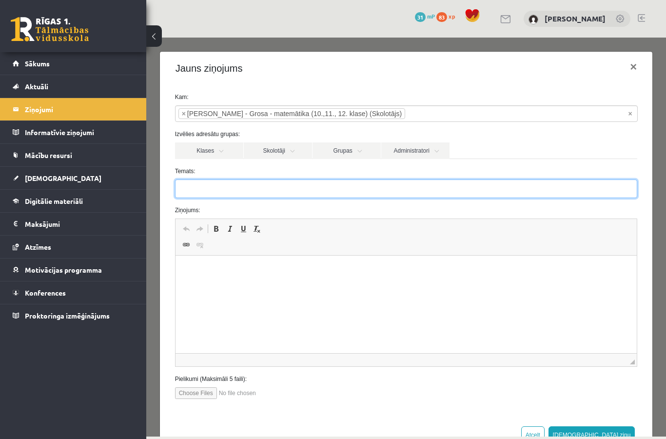
click at [271, 195] on input "Temats:" at bounding box center [406, 188] width 463 height 19
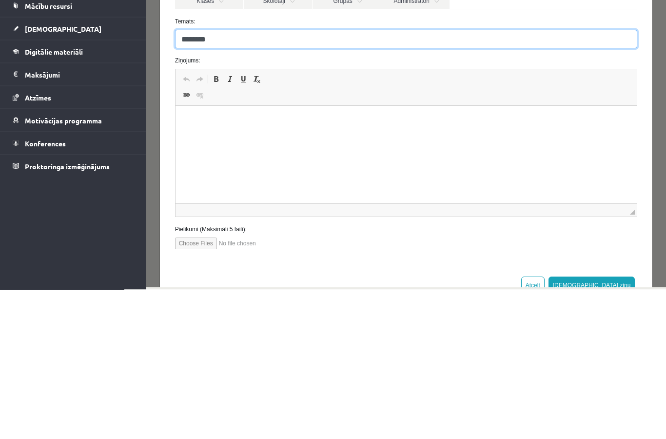
type input "********"
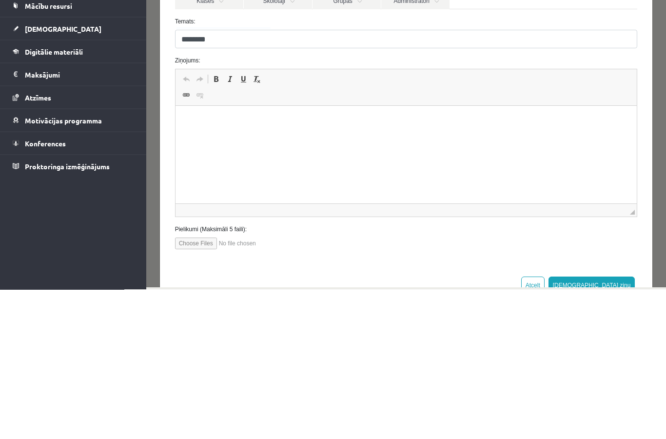
click at [300, 122] on p "Визуальный текстовый редактор, wiswyg-editor-47024891946500-1757881706-647" at bounding box center [406, 121] width 442 height 10
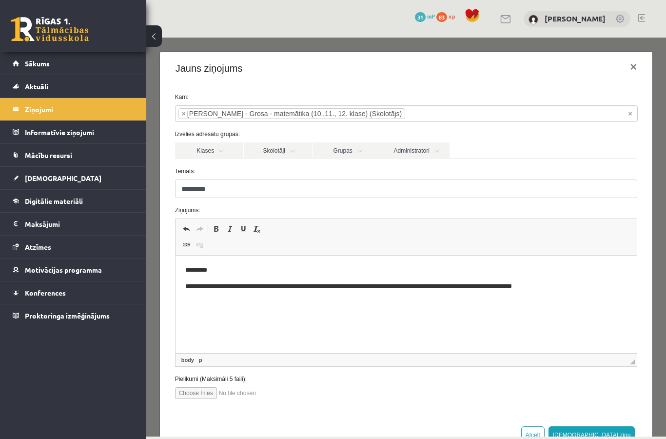
click at [278, 286] on p "**********" at bounding box center [406, 286] width 442 height 10
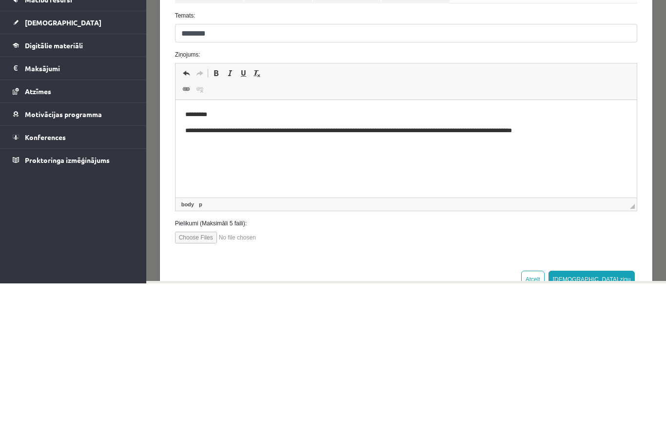
click at [567, 133] on p "**********" at bounding box center [406, 131] width 442 height 10
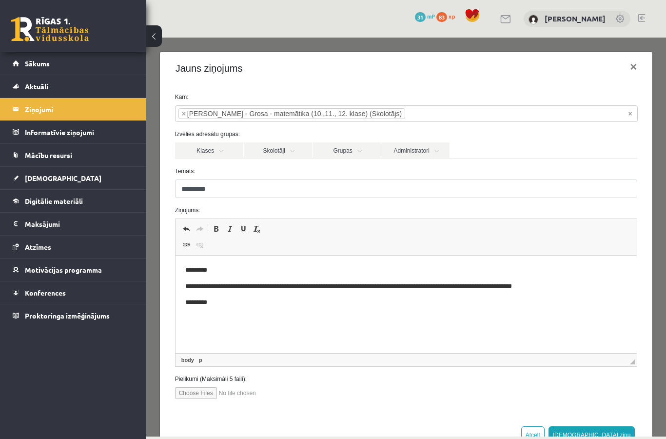
click at [193, 391] on input "file" at bounding box center [230, 393] width 111 height 12
type input "**********"
click at [624, 433] on button "Sūtīt ziņu" at bounding box center [591, 435] width 87 height 18
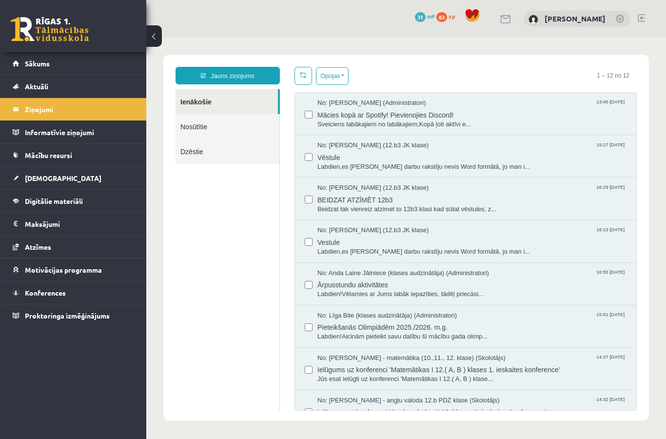
scroll to position [0, 0]
click at [233, 132] on link "Nosūtītie" at bounding box center [228, 126] width 104 height 25
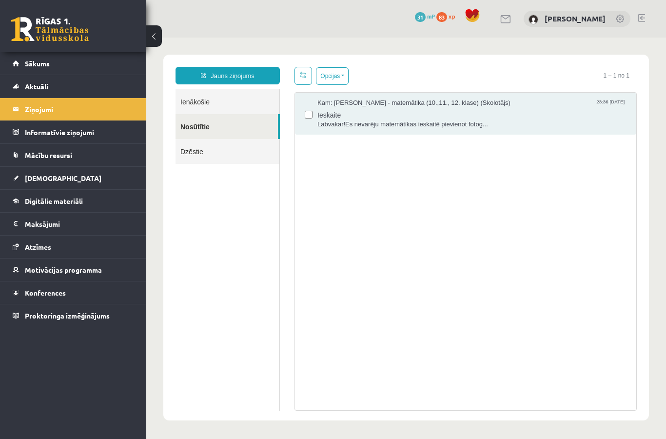
click at [515, 110] on span "Ieskaite" at bounding box center [471, 114] width 309 height 12
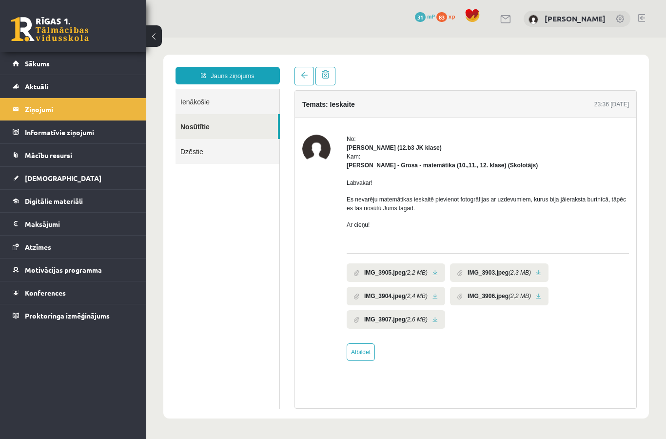
click at [424, 276] on icon "(2,2 MB)" at bounding box center [416, 272] width 22 height 9
click at [438, 273] on link at bounding box center [434, 273] width 5 height 6
click at [439, 287] on li "IMG_3904.jpeg (2,4 MB)" at bounding box center [396, 296] width 98 height 19
click at [438, 295] on link at bounding box center [434, 296] width 5 height 6
click at [541, 272] on link at bounding box center [538, 273] width 5 height 6
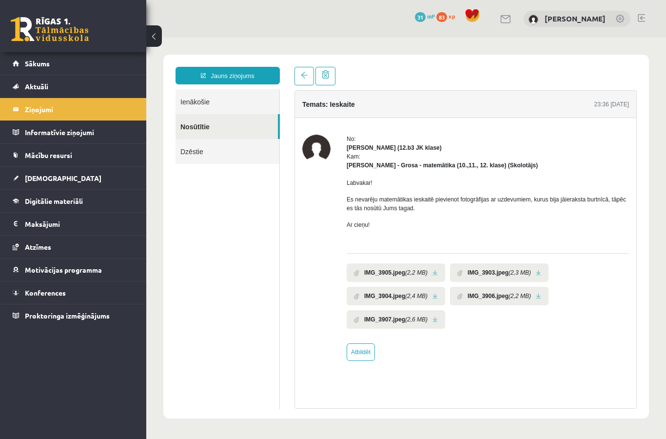
click at [541, 299] on link at bounding box center [538, 296] width 5 height 6
click at [438, 320] on link at bounding box center [434, 319] width 5 height 6
click at [67, 61] on link "Sākums" at bounding box center [73, 63] width 121 height 22
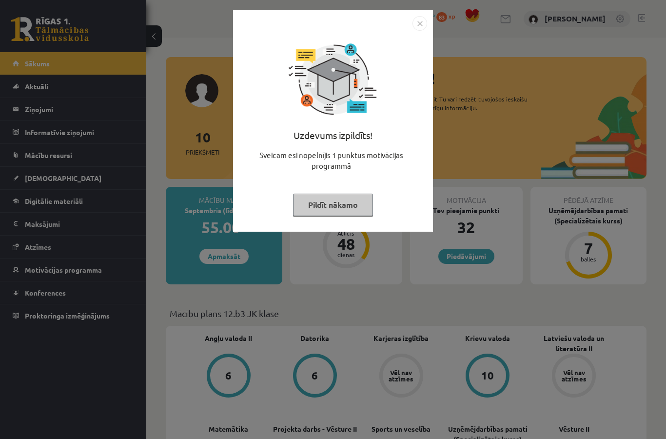
click at [416, 23] on img "Close" at bounding box center [419, 23] width 15 height 15
